Goal: Navigation & Orientation: Find specific page/section

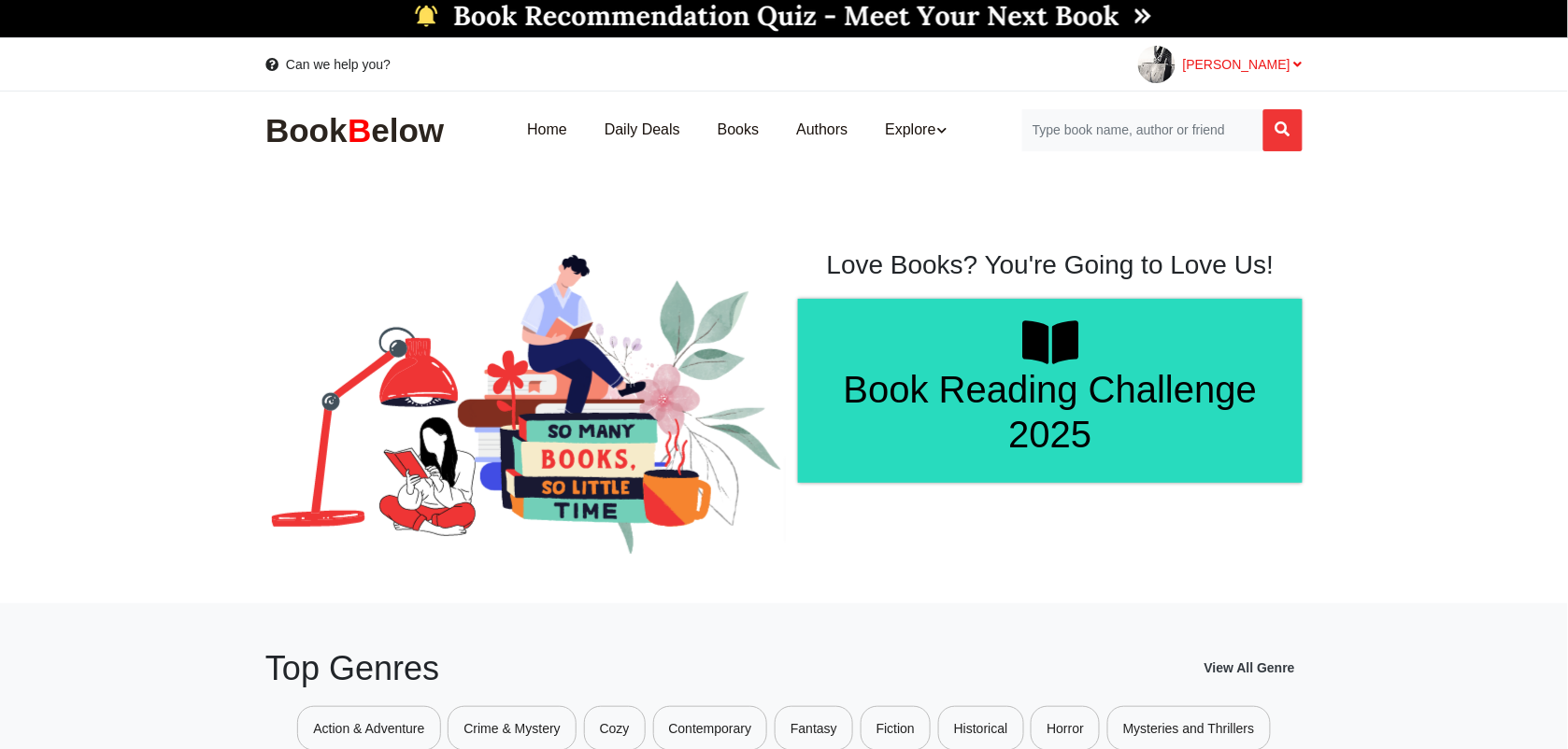
click at [1290, 64] on span "[PERSON_NAME]" at bounding box center [1242, 65] width 120 height 15
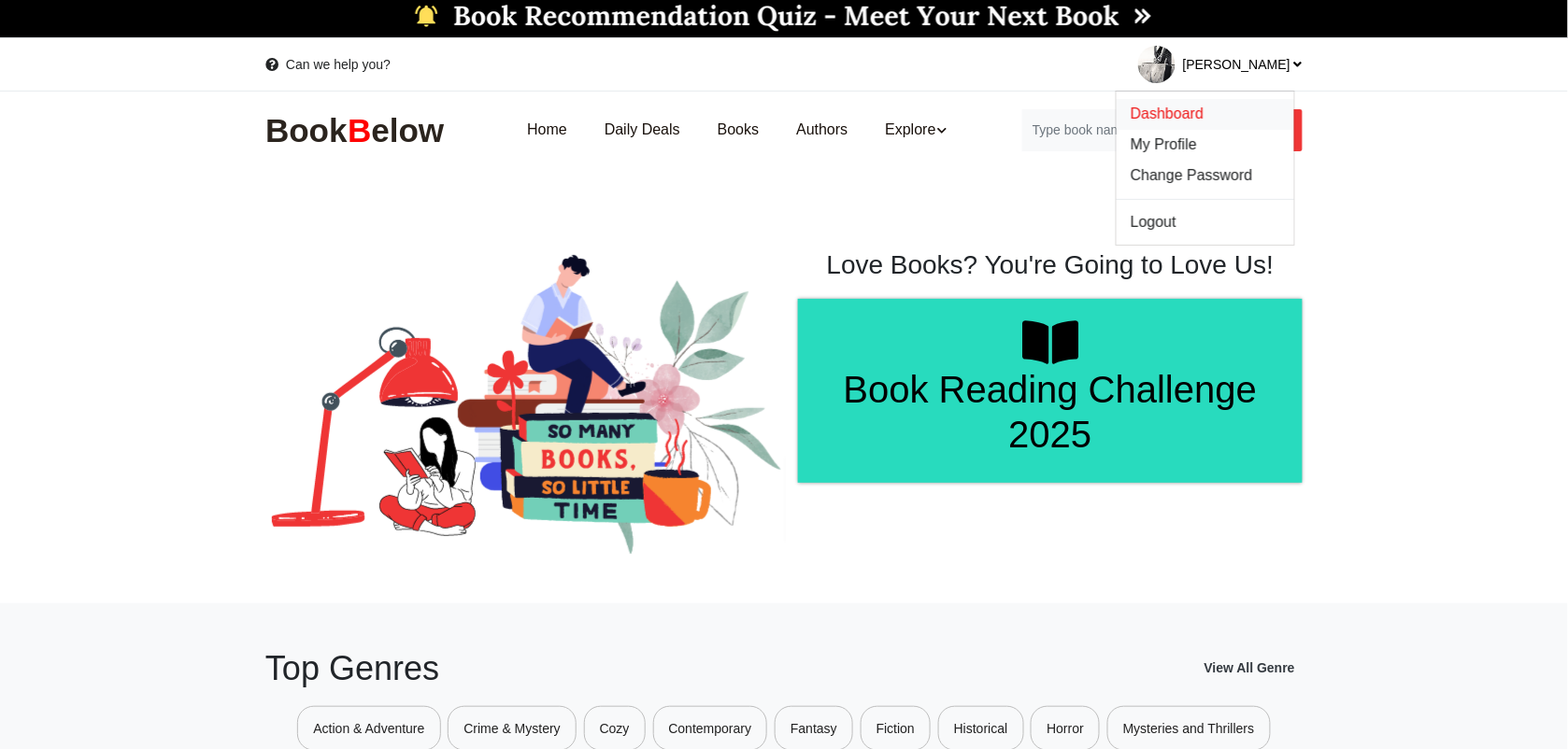
click at [1203, 109] on span "Dashboard" at bounding box center [1167, 113] width 73 height 16
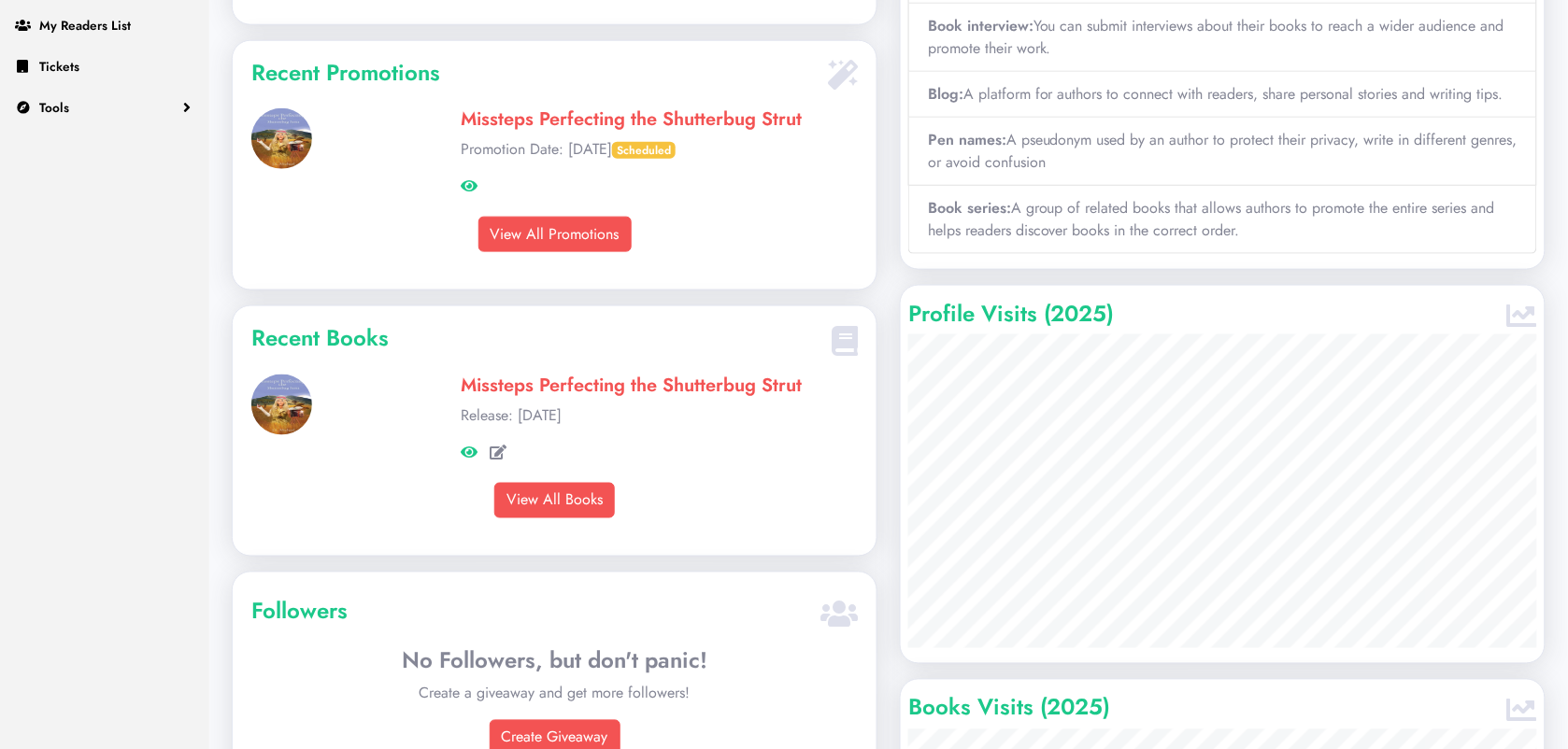
scroll to position [583, 0]
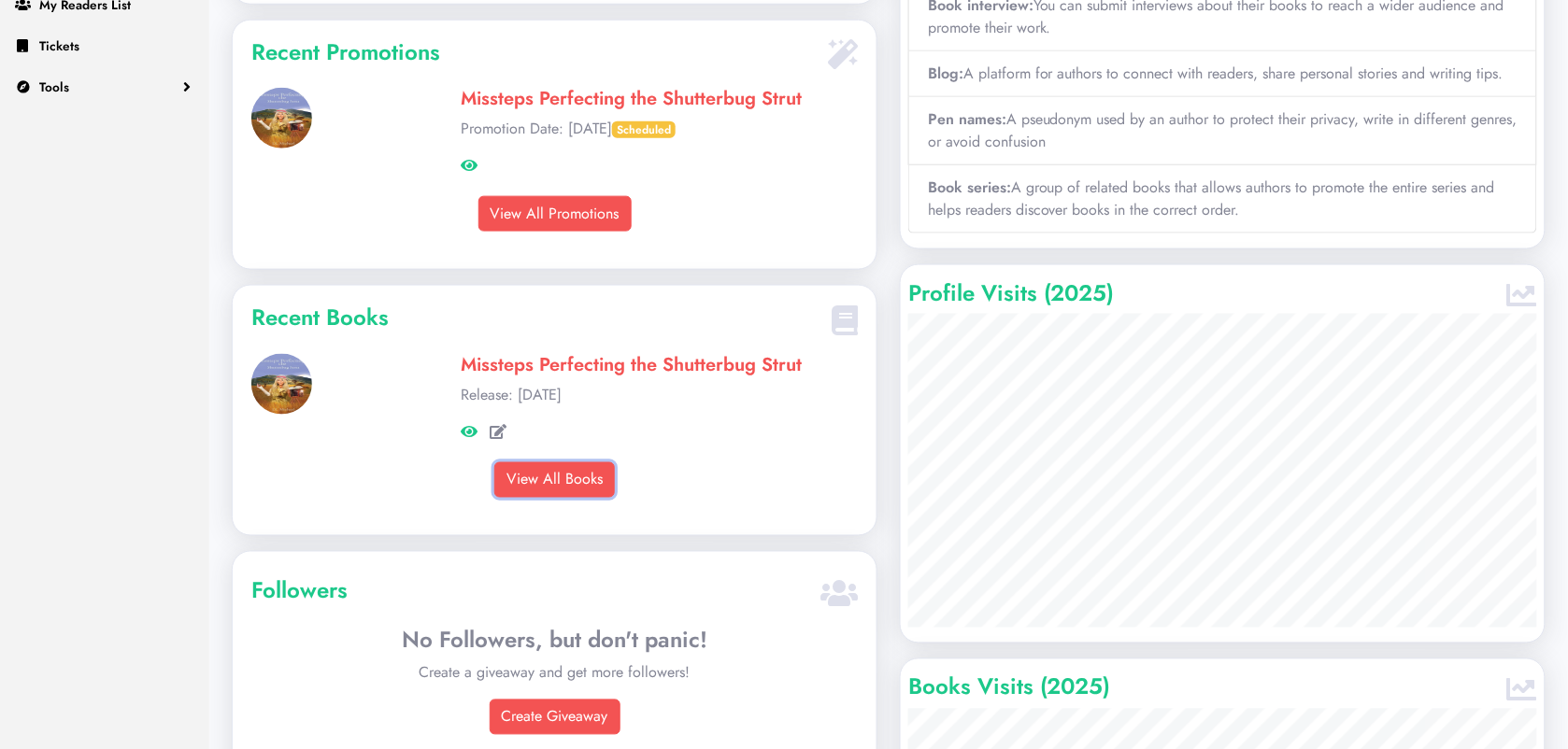
click at [539, 498] on link "View All Books" at bounding box center [554, 480] width 121 height 35
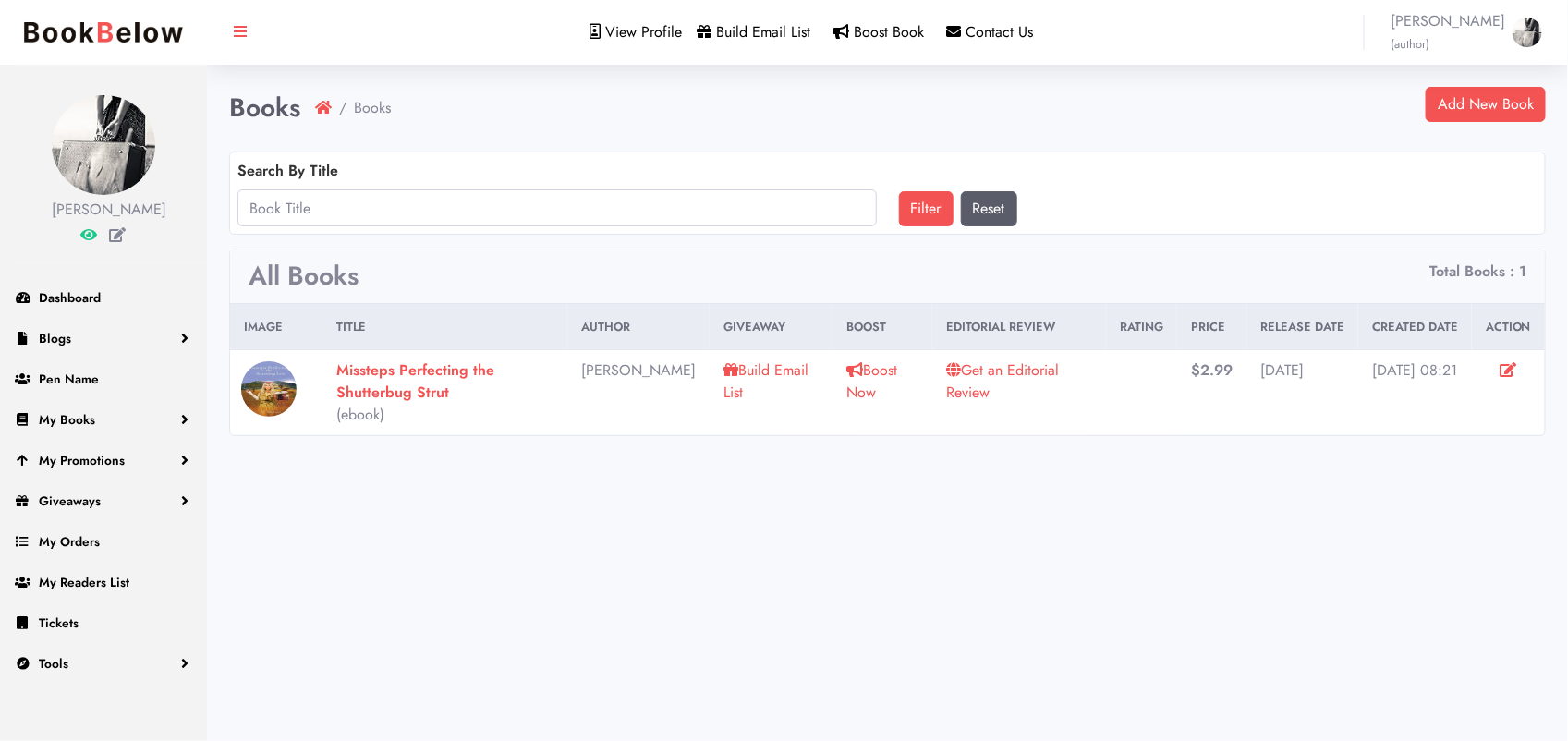
click at [408, 374] on strong "Missteps Perfecting the Shutterbug Strut" at bounding box center [415, 381] width 158 height 43
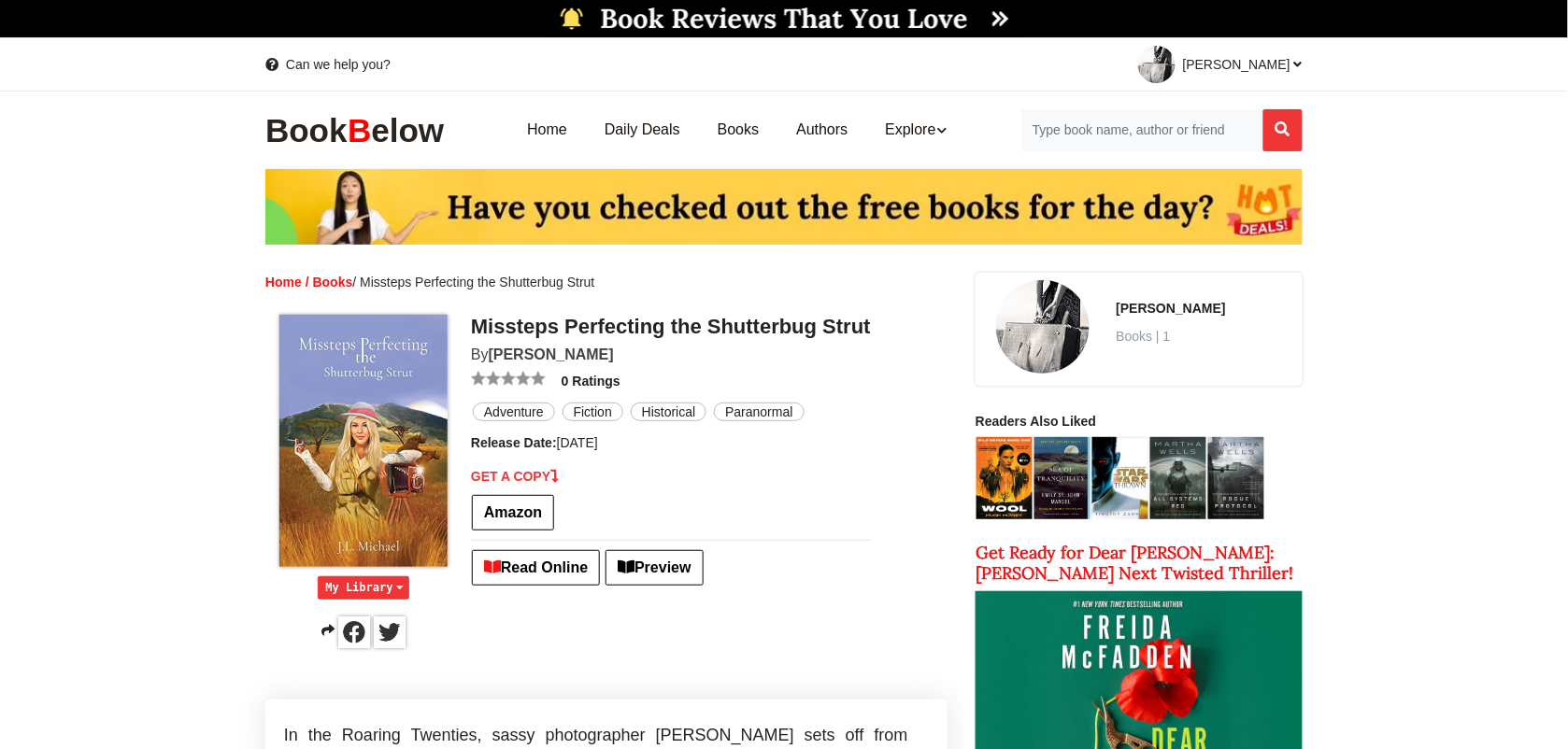
click at [666, 562] on span "Preview" at bounding box center [654, 567] width 97 height 35
